Goal: Transaction & Acquisition: Purchase product/service

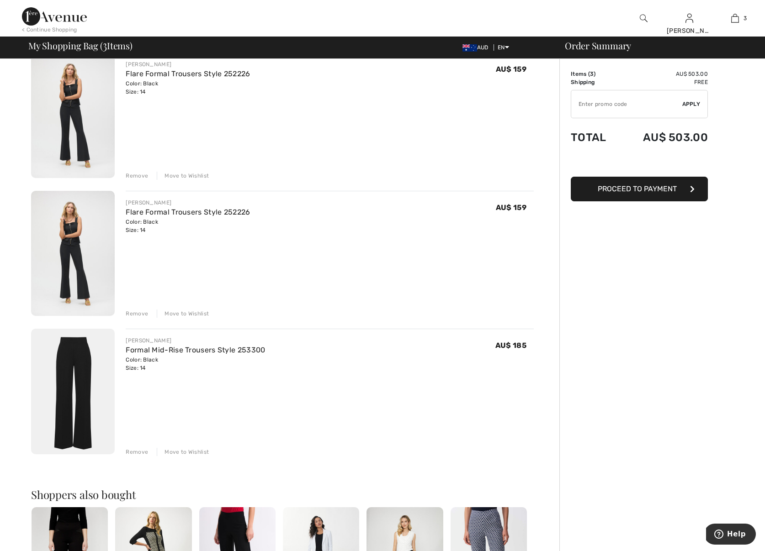
scroll to position [83, 0]
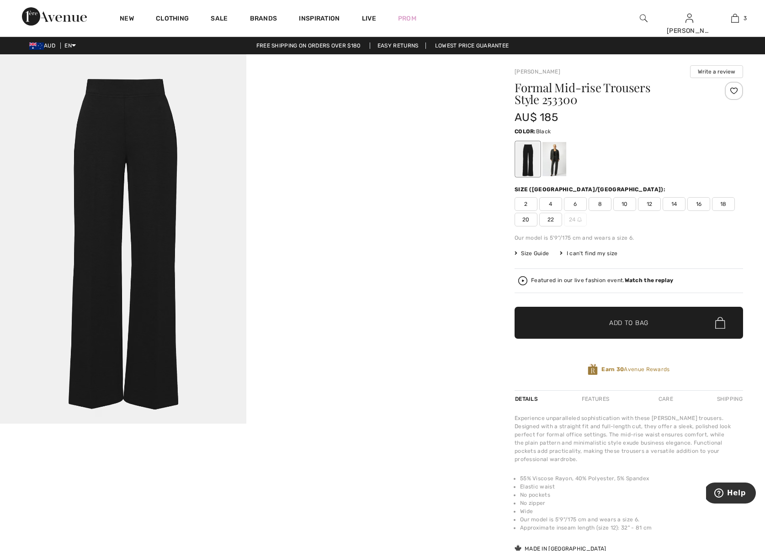
click at [525, 167] on div at bounding box center [528, 159] width 24 height 34
click at [669, 201] on span "14" at bounding box center [673, 204] width 23 height 14
click at [596, 317] on span "✔ Added to Bag Add to Bag" at bounding box center [628, 323] width 228 height 32
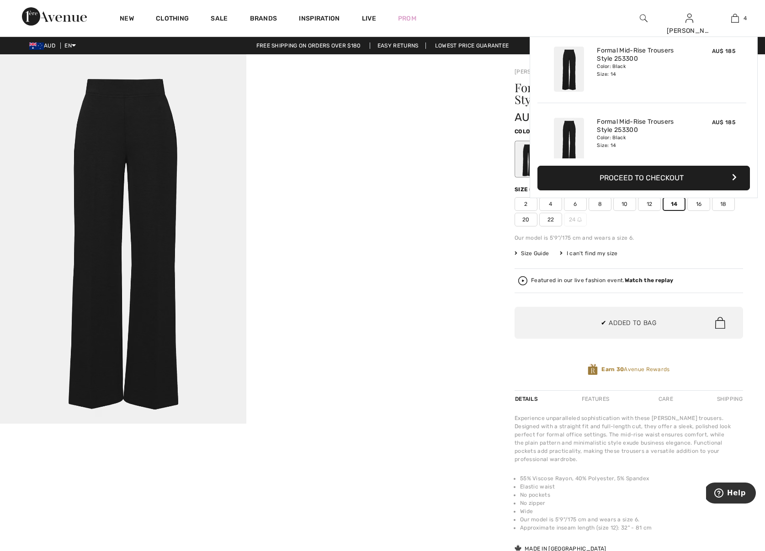
scroll to position [171, 0]
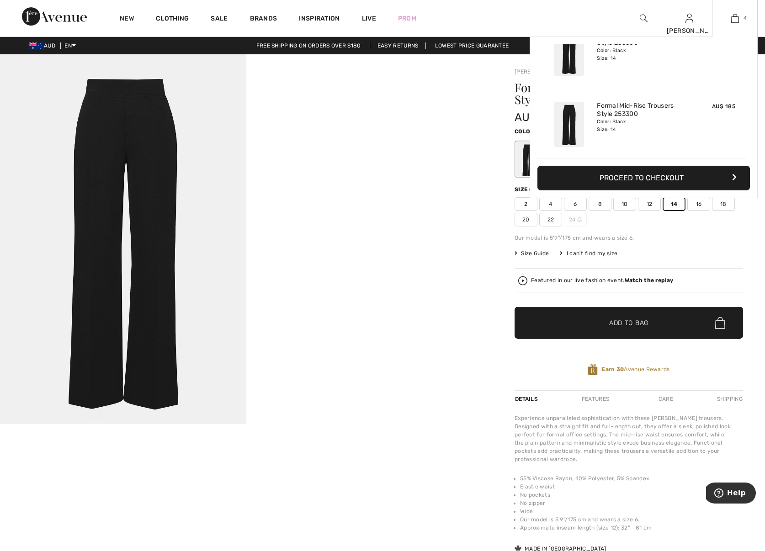
click at [732, 19] on img at bounding box center [735, 18] width 8 height 11
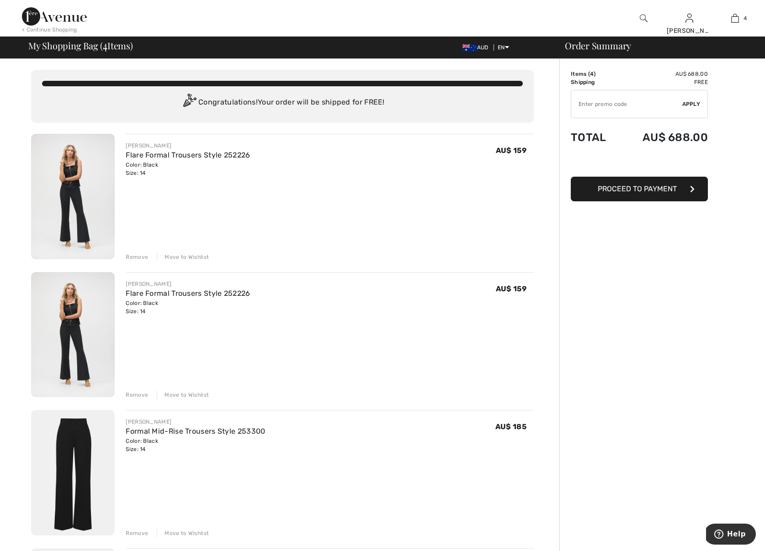
click at [64, 16] on img at bounding box center [54, 16] width 65 height 18
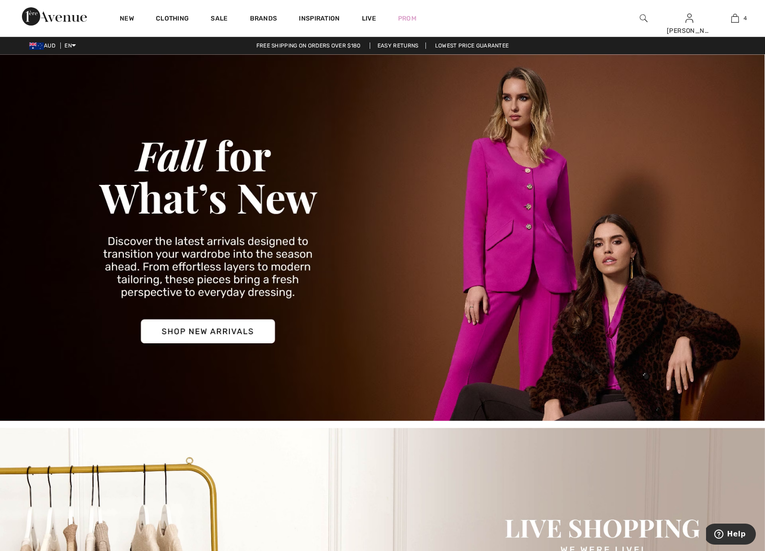
click at [200, 331] on img at bounding box center [382, 237] width 765 height 367
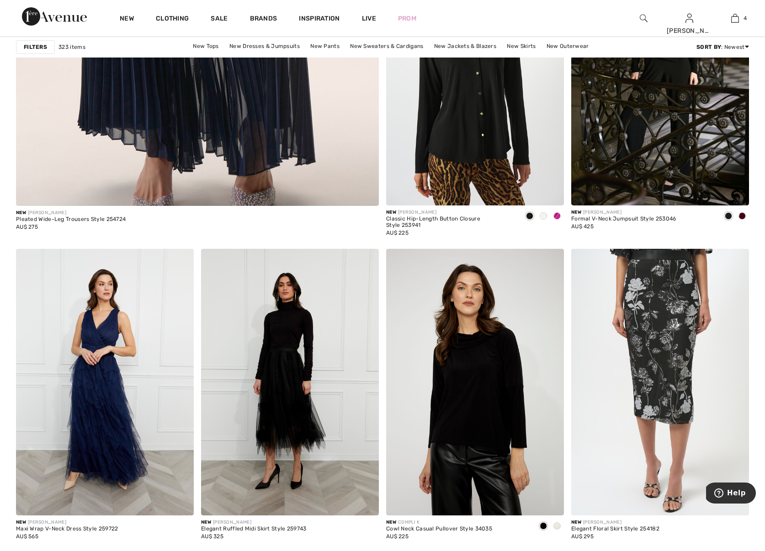
scroll to position [2949, 0]
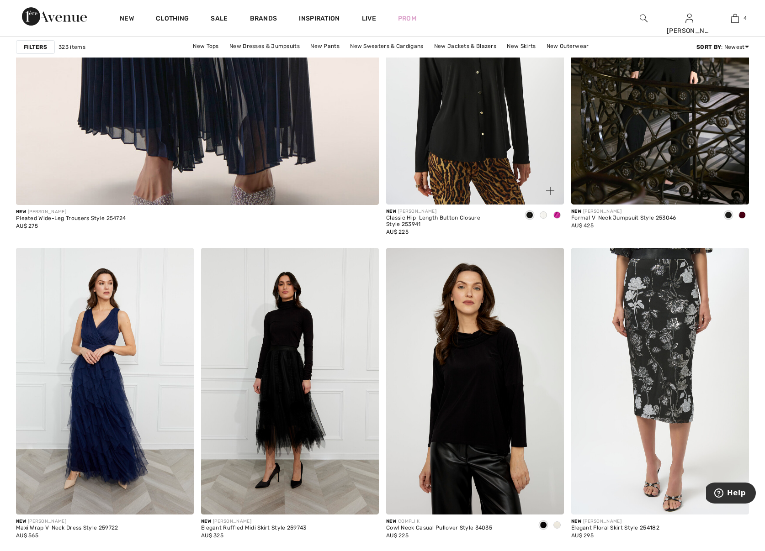
click at [556, 213] on span at bounding box center [556, 214] width 7 height 7
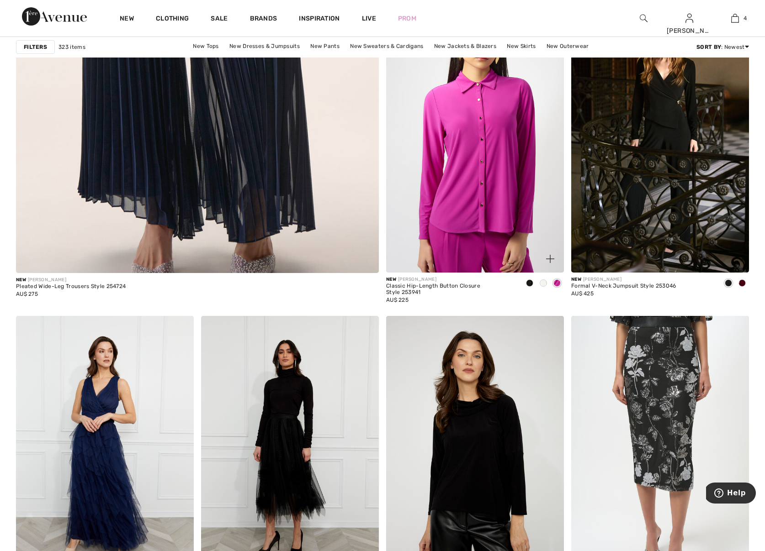
scroll to position [2836, 0]
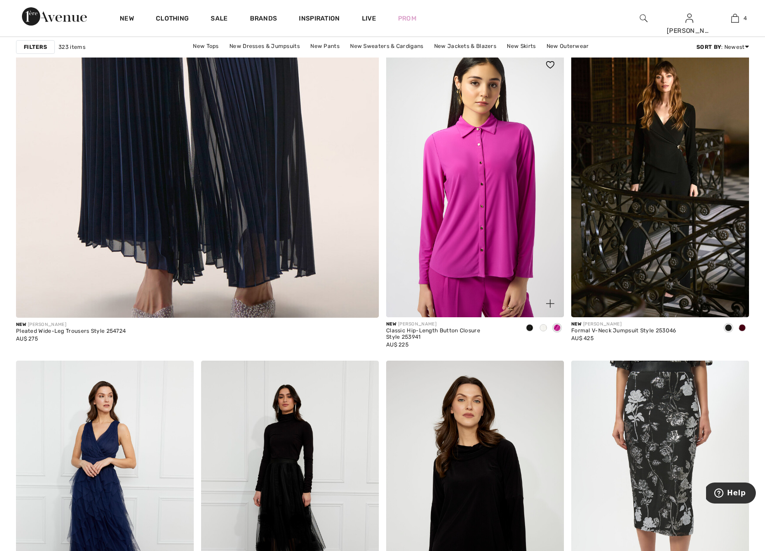
click at [543, 329] on span at bounding box center [542, 327] width 7 height 7
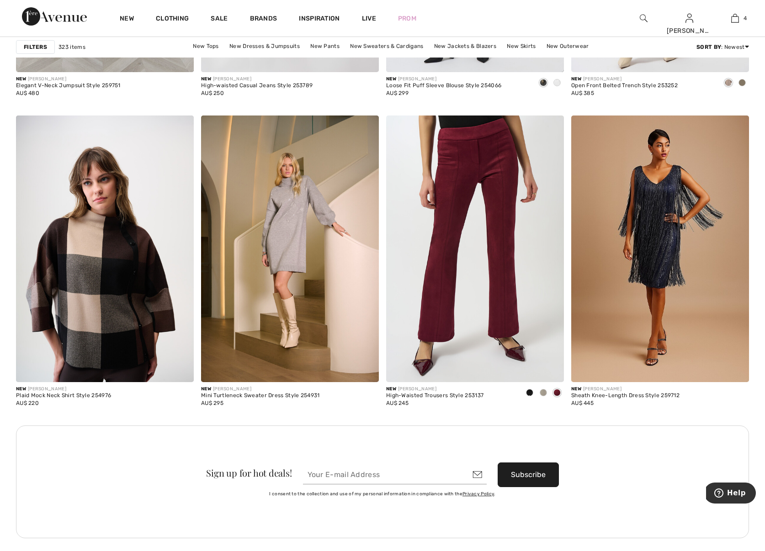
scroll to position [1993, 0]
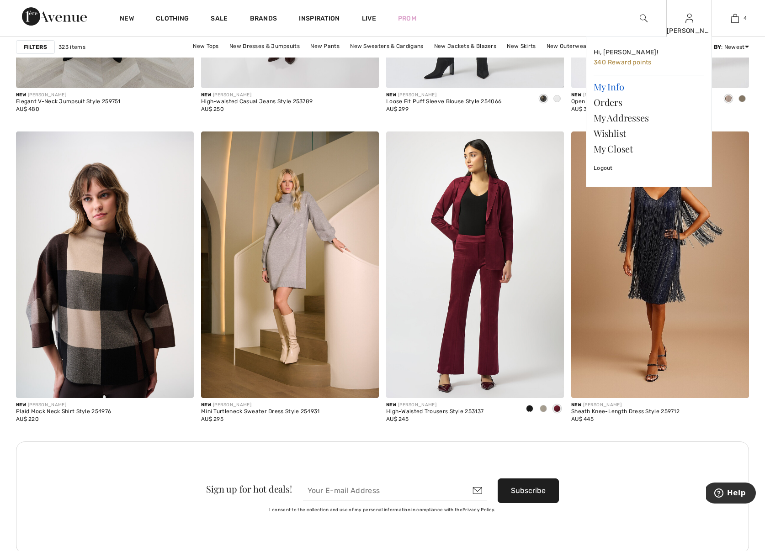
click at [612, 90] on link "My Info" at bounding box center [648, 87] width 111 height 16
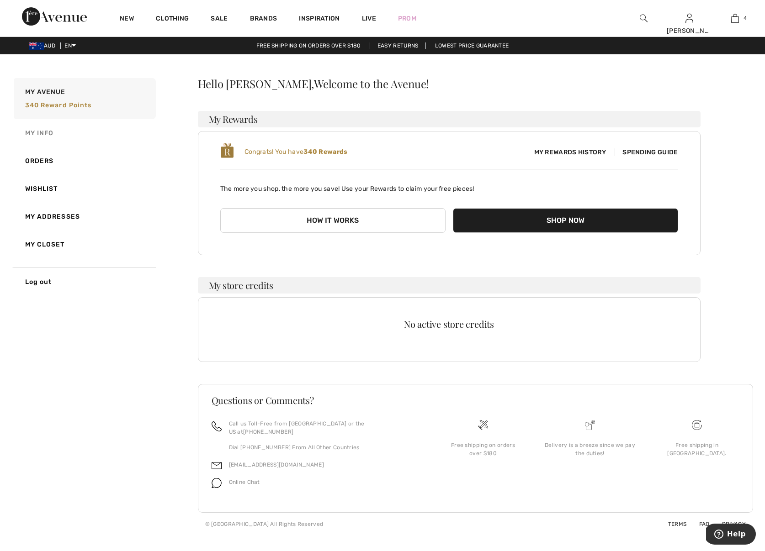
click at [46, 132] on link "My Info" at bounding box center [84, 133] width 144 height 28
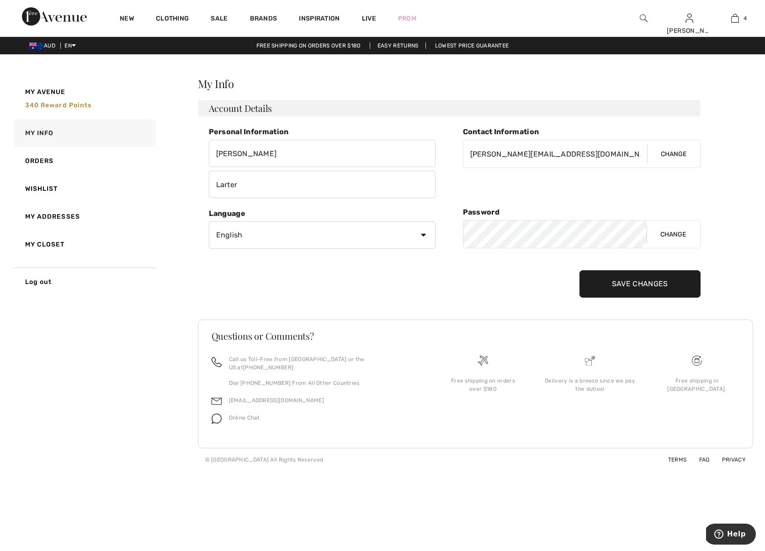
click at [51, 217] on link "My Addresses" at bounding box center [84, 217] width 144 height 28
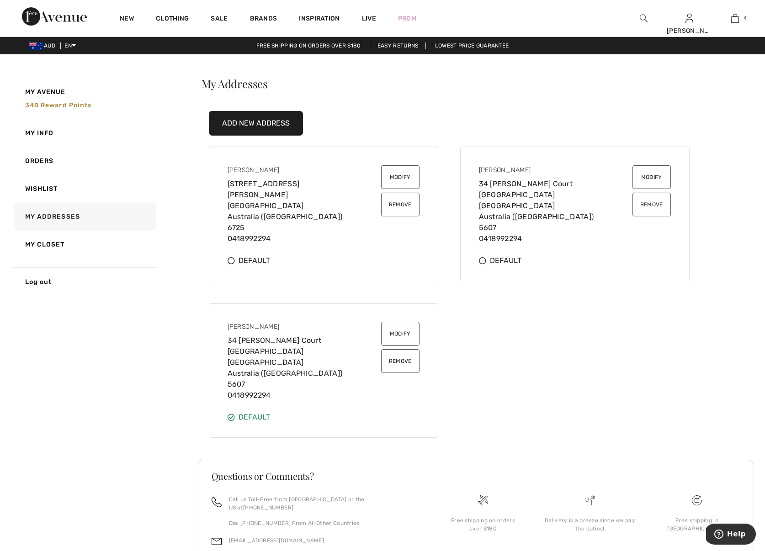
click at [248, 260] on div "Default" at bounding box center [323, 260] width 192 height 11
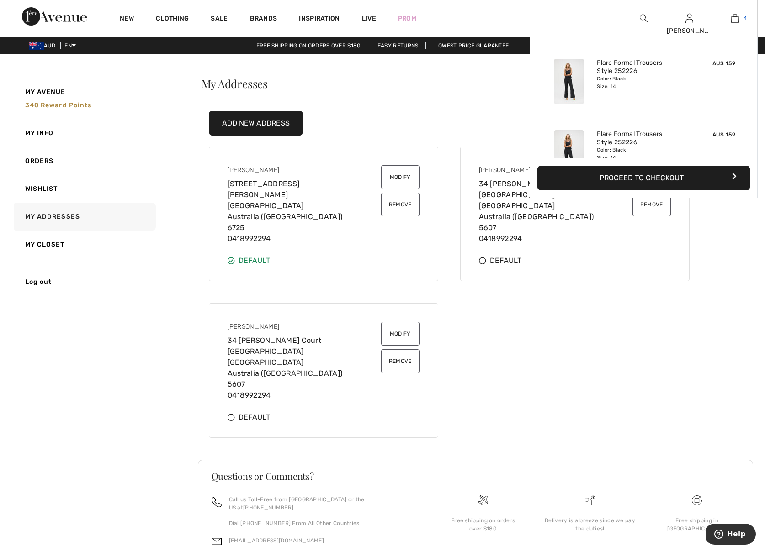
click at [735, 18] on img at bounding box center [735, 18] width 8 height 11
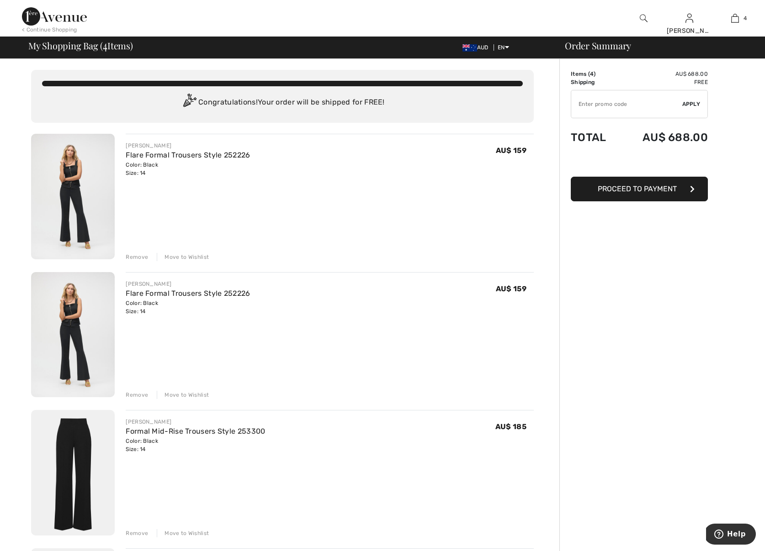
click at [613, 191] on span "Proceed to Payment" at bounding box center [636, 189] width 79 height 9
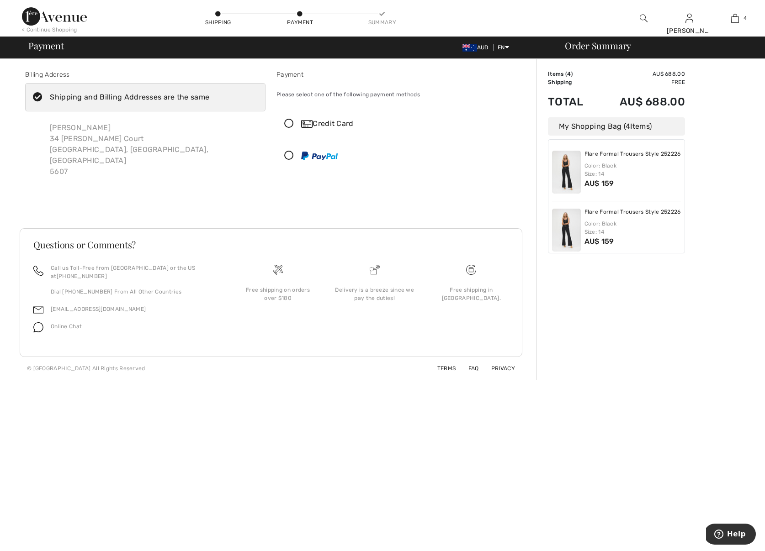
click at [319, 124] on div "Credit Card" at bounding box center [405, 123] width 209 height 11
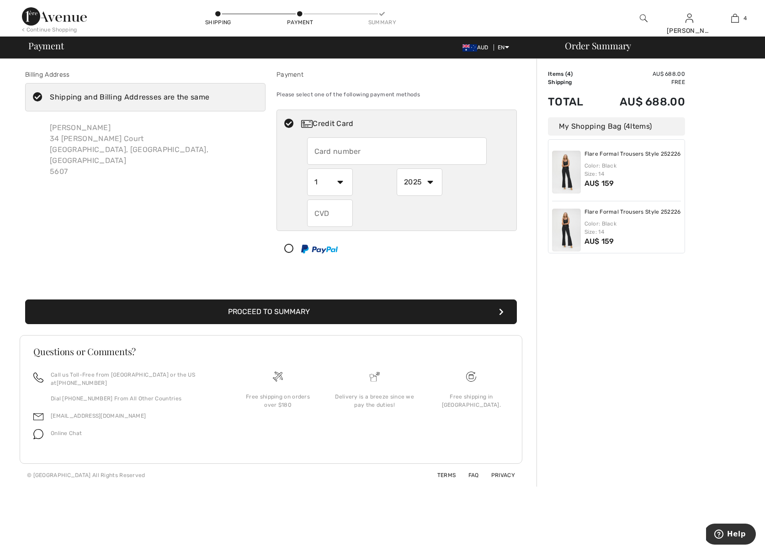
click at [354, 148] on input "text" at bounding box center [397, 150] width 180 height 27
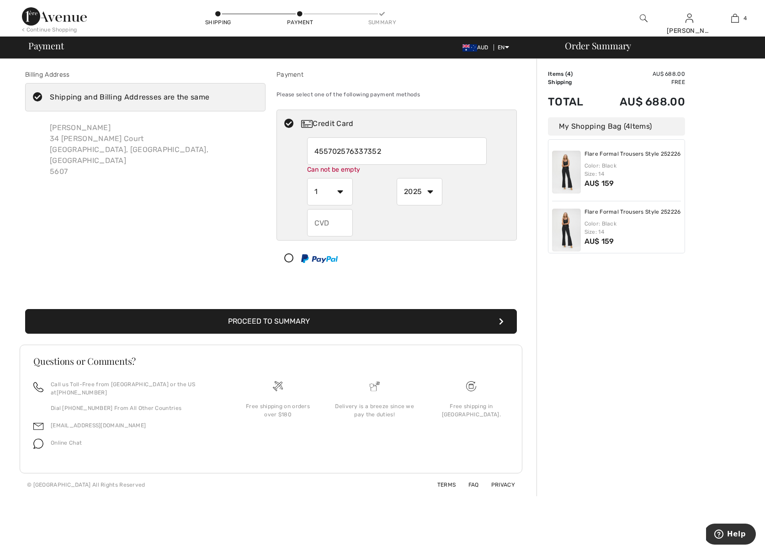
type input "4557025763373525"
select select "8"
select select "2028"
type input "424"
click at [386, 213] on div "424 Can not be empty" at bounding box center [397, 218] width 180 height 37
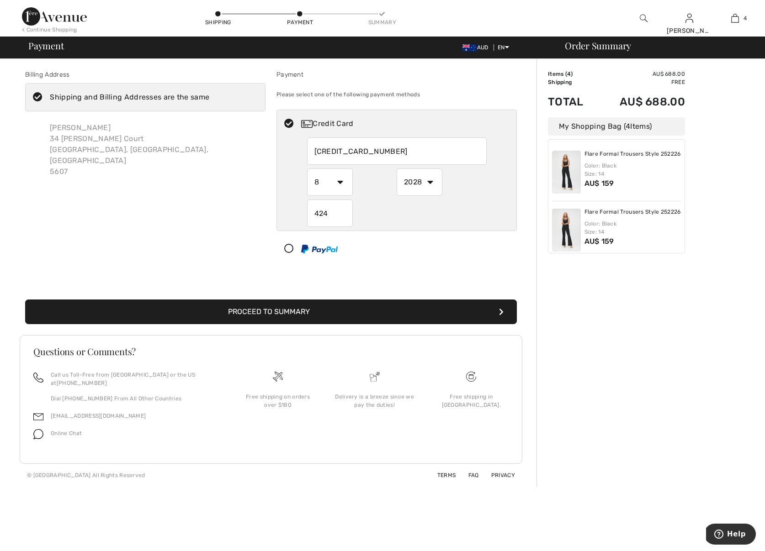
click at [104, 150] on div "Linda Larter 34 Sarah Court Coffin Bay, South Australia, AU 5607" at bounding box center [153, 149] width 223 height 69
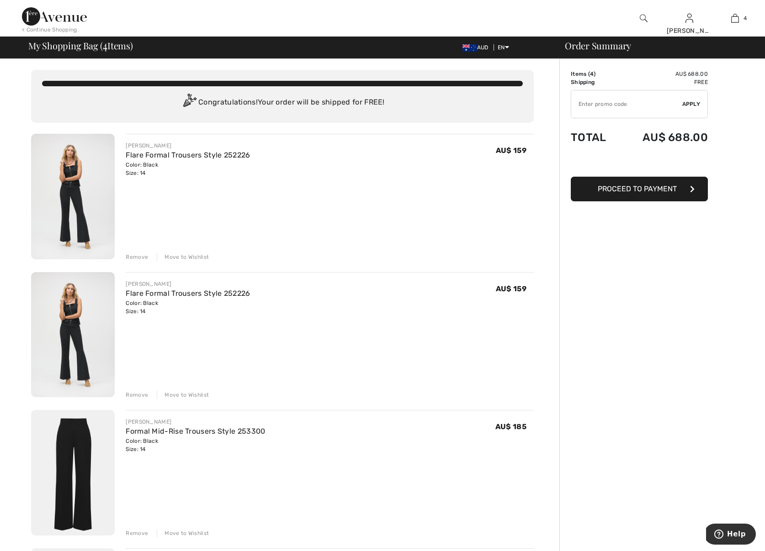
click at [615, 187] on span "Proceed to Payment" at bounding box center [636, 189] width 79 height 9
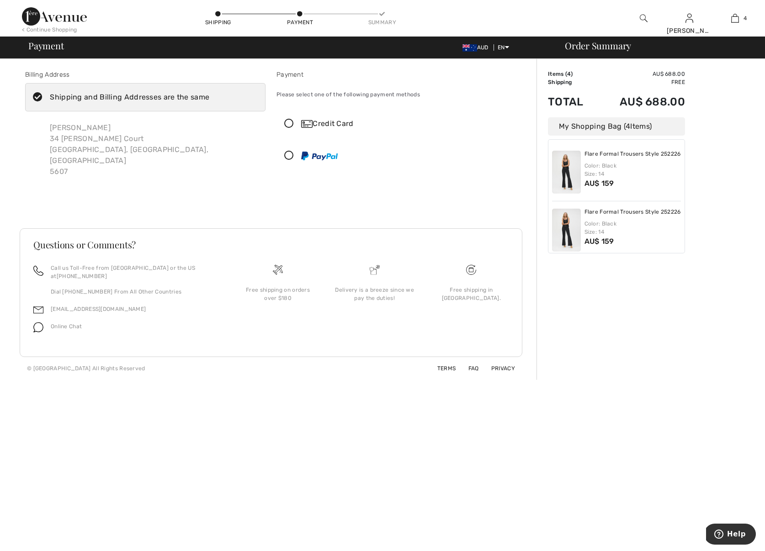
click at [88, 97] on div "Shipping and Billing Addresses are the same" at bounding box center [129, 97] width 159 height 11
click at [209, 97] on input "Shipping and Billing Addresses are the same" at bounding box center [212, 97] width 6 height 27
checkbox input "false"
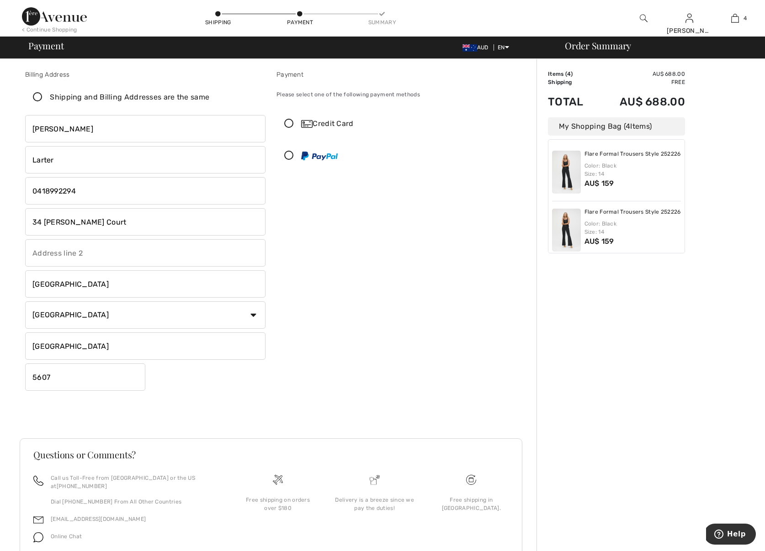
drag, startPoint x: 96, startPoint y: 222, endPoint x: 4, endPoint y: 208, distance: 92.8
type input "[STREET_ADDRESS]"
drag, startPoint x: 81, startPoint y: 283, endPoint x: 22, endPoint y: 283, distance: 58.9
type input "Cable Beach"
drag, startPoint x: 52, startPoint y: 345, endPoint x: 13, endPoint y: 342, distance: 39.0
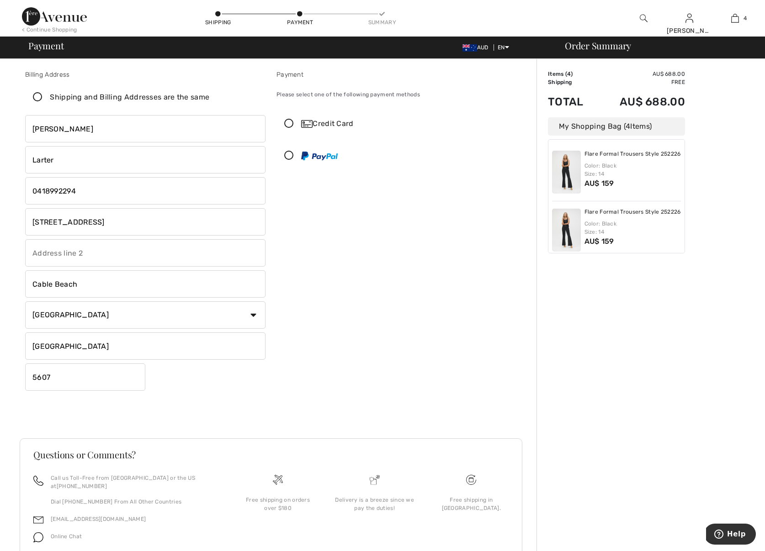
type input "Western Australia"
drag, startPoint x: 53, startPoint y: 378, endPoint x: 34, endPoint y: 377, distance: 19.2
type input "6726"
click at [159, 399] on div "Billing Address Shipping and Billing Addresses are the same Linda Larter 34 Sar…" at bounding box center [271, 243] width 502 height 391
click at [314, 322] on div "Payment Please select one of the following payment methods Credit Card 1 2 3 4 …" at bounding box center [396, 232] width 251 height 325
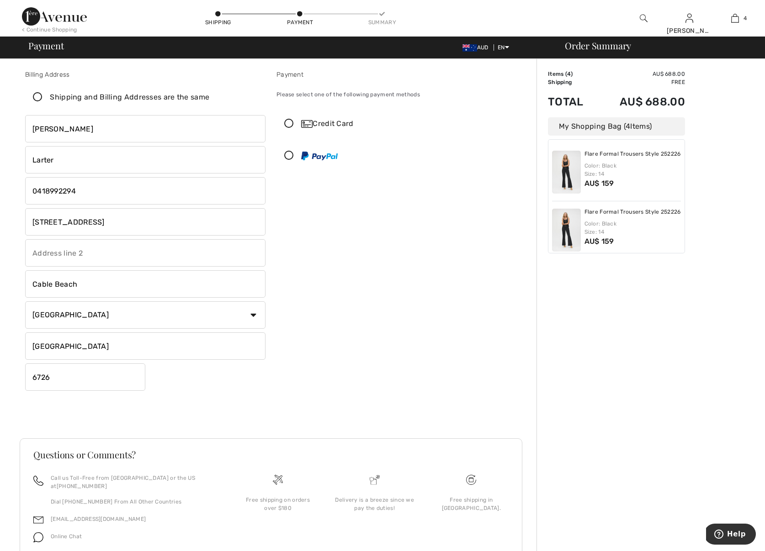
click at [197, 385] on div "Linda Larter 28 Koolama Drive Cable Beach Country Canada United States Afghanis…" at bounding box center [145, 253] width 240 height 276
click at [182, 379] on div "Linda Larter 28 Koolama Drive Cable Beach Country Canada United States Afghanis…" at bounding box center [145, 253] width 240 height 276
click at [339, 206] on div "Payment Please select one of the following payment methods Credit Card 1 2 3 4 …" at bounding box center [396, 232] width 251 height 325
click at [337, 123] on div "Credit Card" at bounding box center [405, 123] width 209 height 11
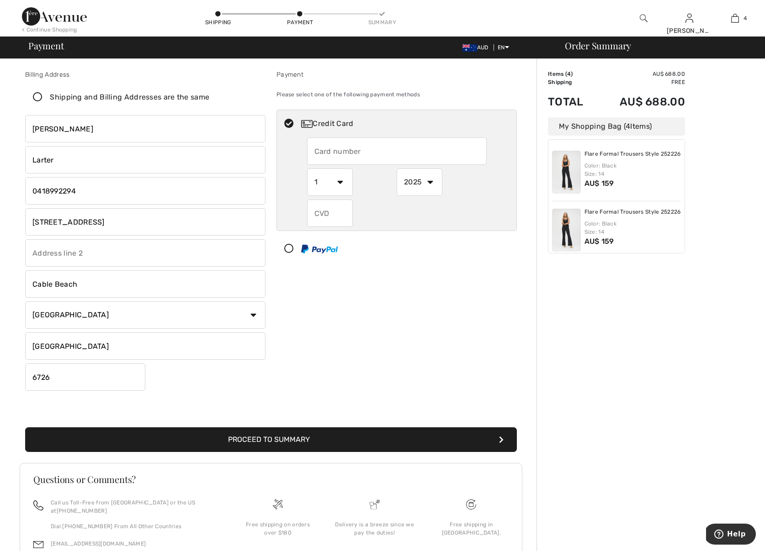
click at [336, 148] on input "text" at bounding box center [397, 150] width 180 height 27
type input "4557025763373525"
select select "8"
select select "2028"
type input "424"
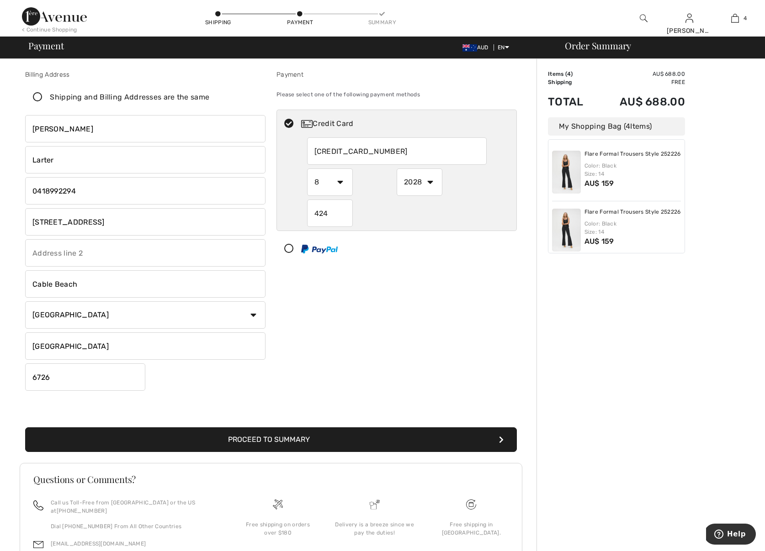
click at [358, 283] on div "Payment Please select one of the following payment methods Credit Card 45570257…" at bounding box center [396, 232] width 251 height 325
click at [301, 439] on button "Proceed to Summary" at bounding box center [270, 440] width 491 height 25
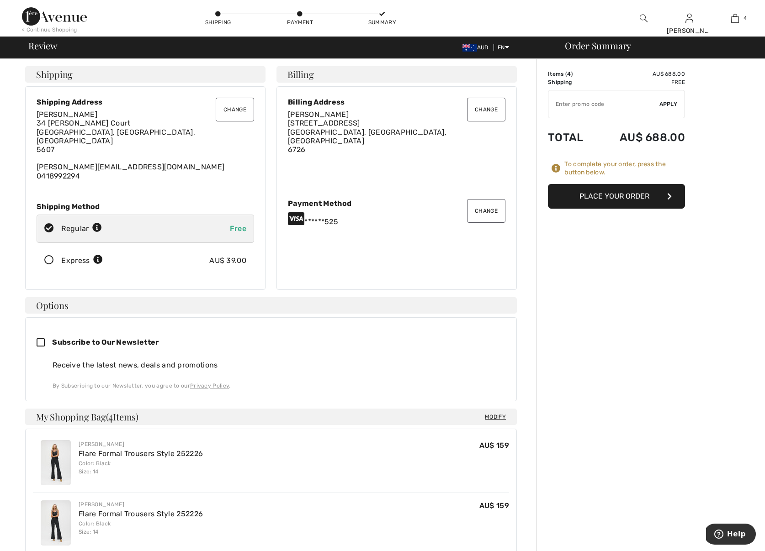
click at [234, 110] on button "Change" at bounding box center [235, 110] width 38 height 24
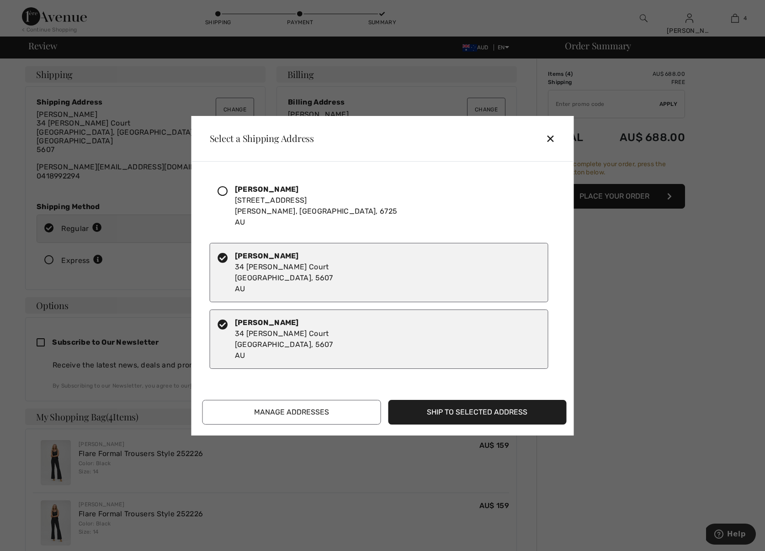
click at [222, 190] on icon at bounding box center [222, 191] width 10 height 10
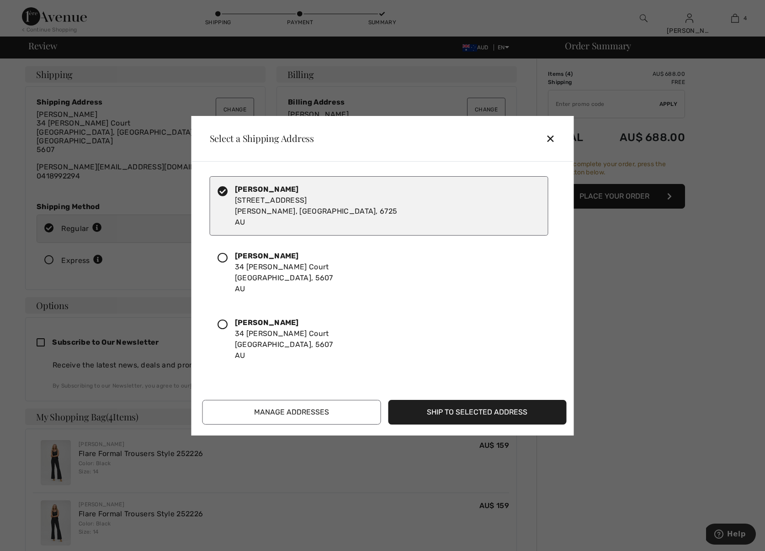
click at [454, 412] on button "Ship to Selected Address" at bounding box center [477, 412] width 179 height 25
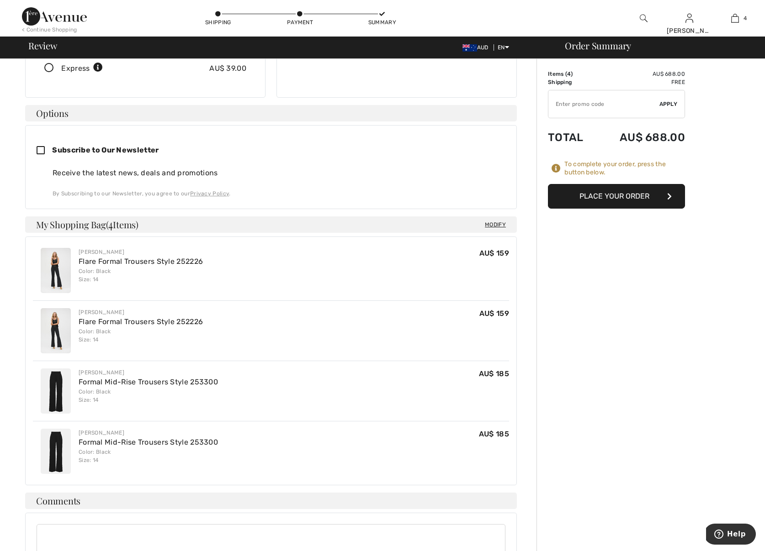
scroll to position [214, 0]
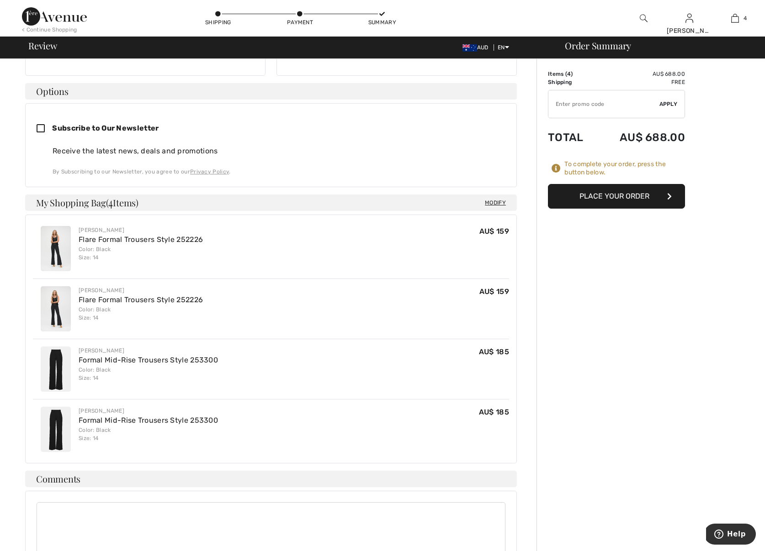
click at [602, 197] on button "Place Your Order" at bounding box center [616, 196] width 137 height 25
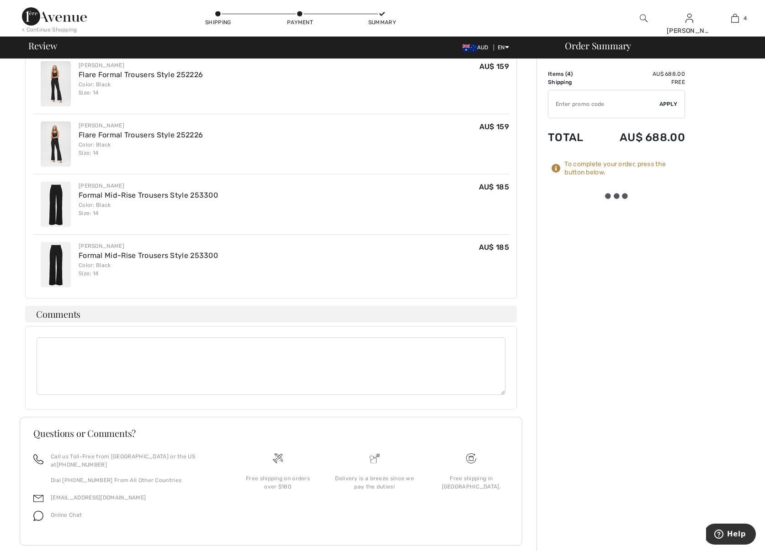
scroll to position [379, 0]
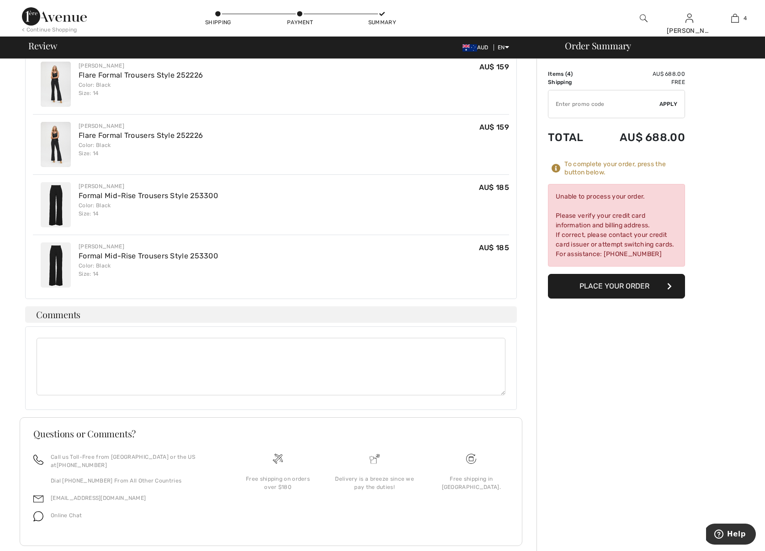
click at [585, 286] on button "Place Your Order" at bounding box center [616, 286] width 137 height 25
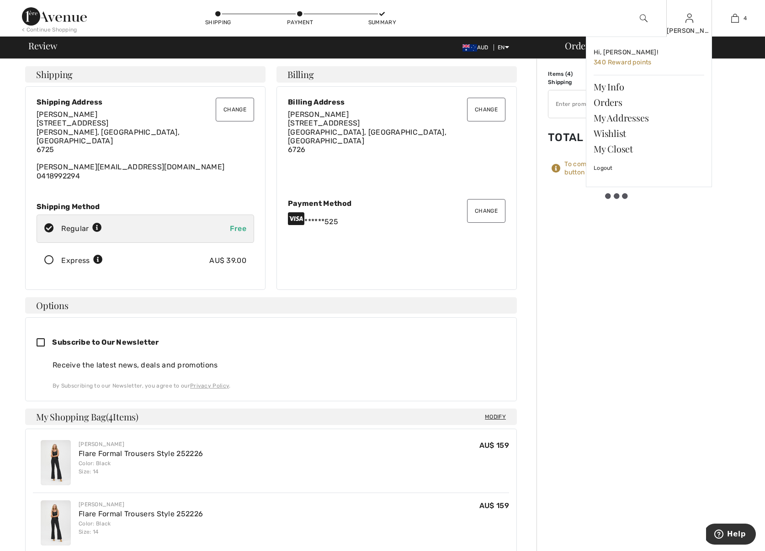
scroll to position [0, 0]
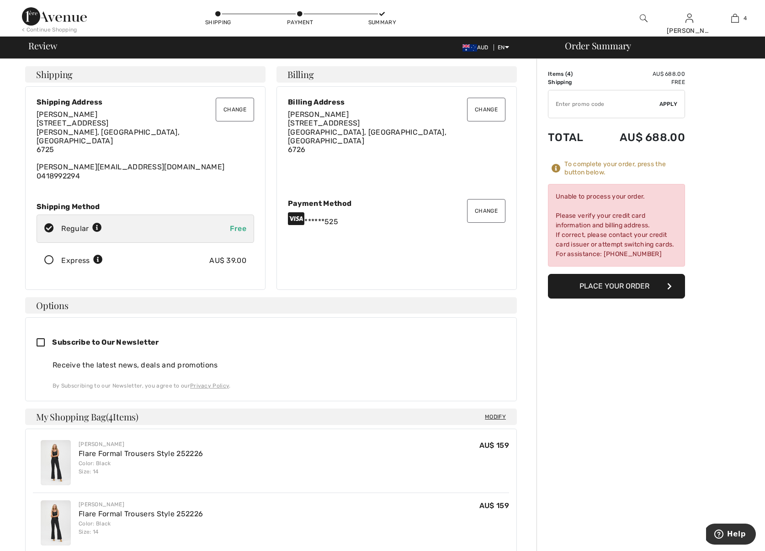
click at [601, 286] on button "Place Your Order" at bounding box center [616, 286] width 137 height 25
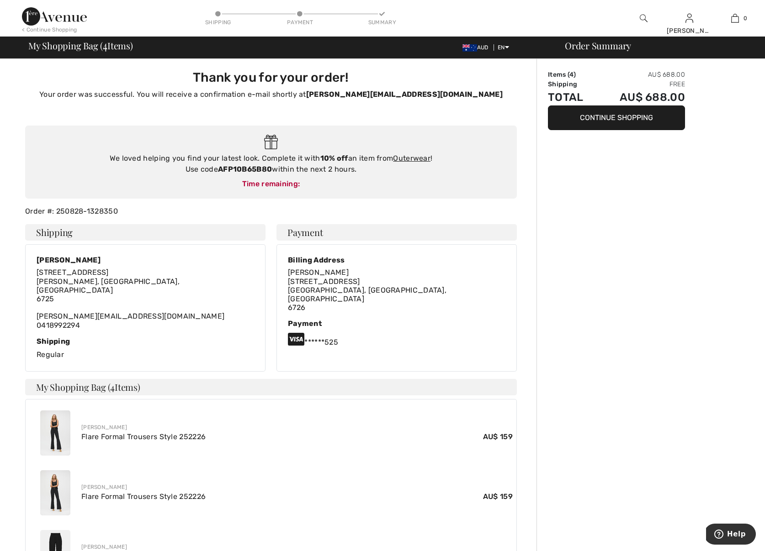
scroll to position [1, 0]
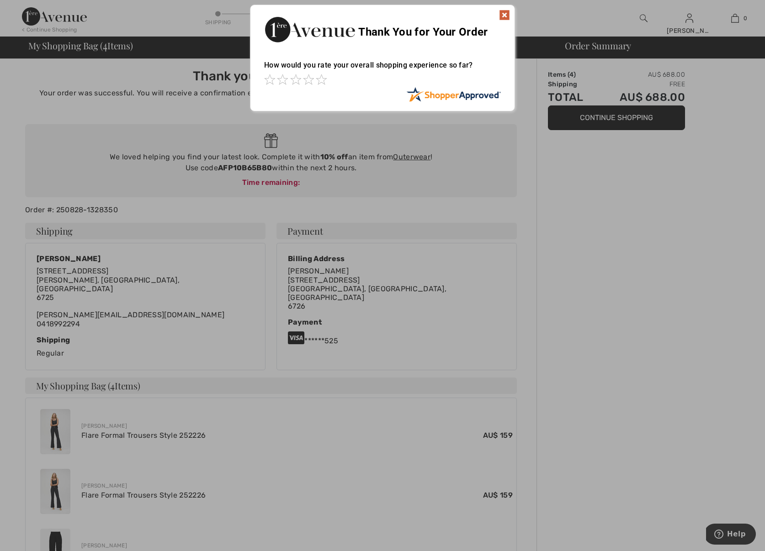
click at [504, 13] on img at bounding box center [504, 15] width 11 height 11
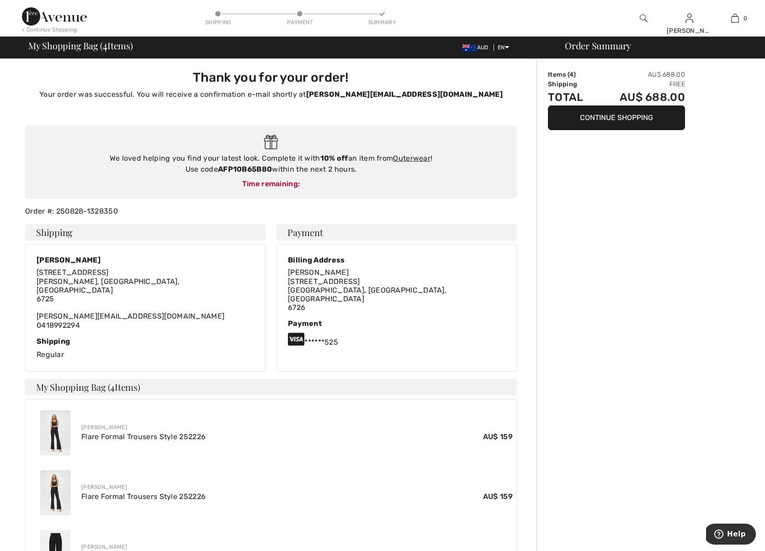
scroll to position [0, 0]
